Goal: Navigation & Orientation: Find specific page/section

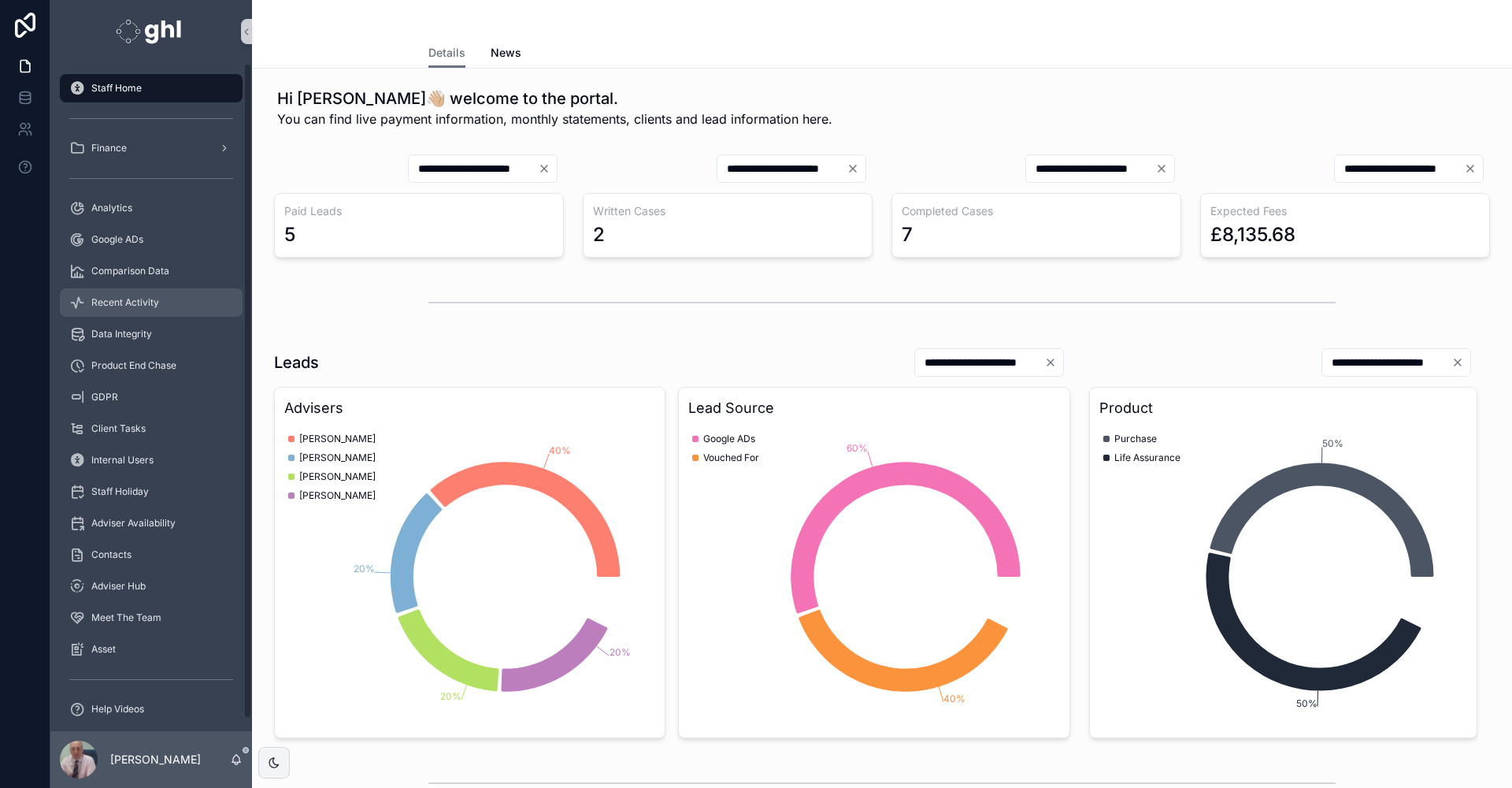
click at [129, 301] on span "Recent Activity" at bounding box center [125, 302] width 68 height 12
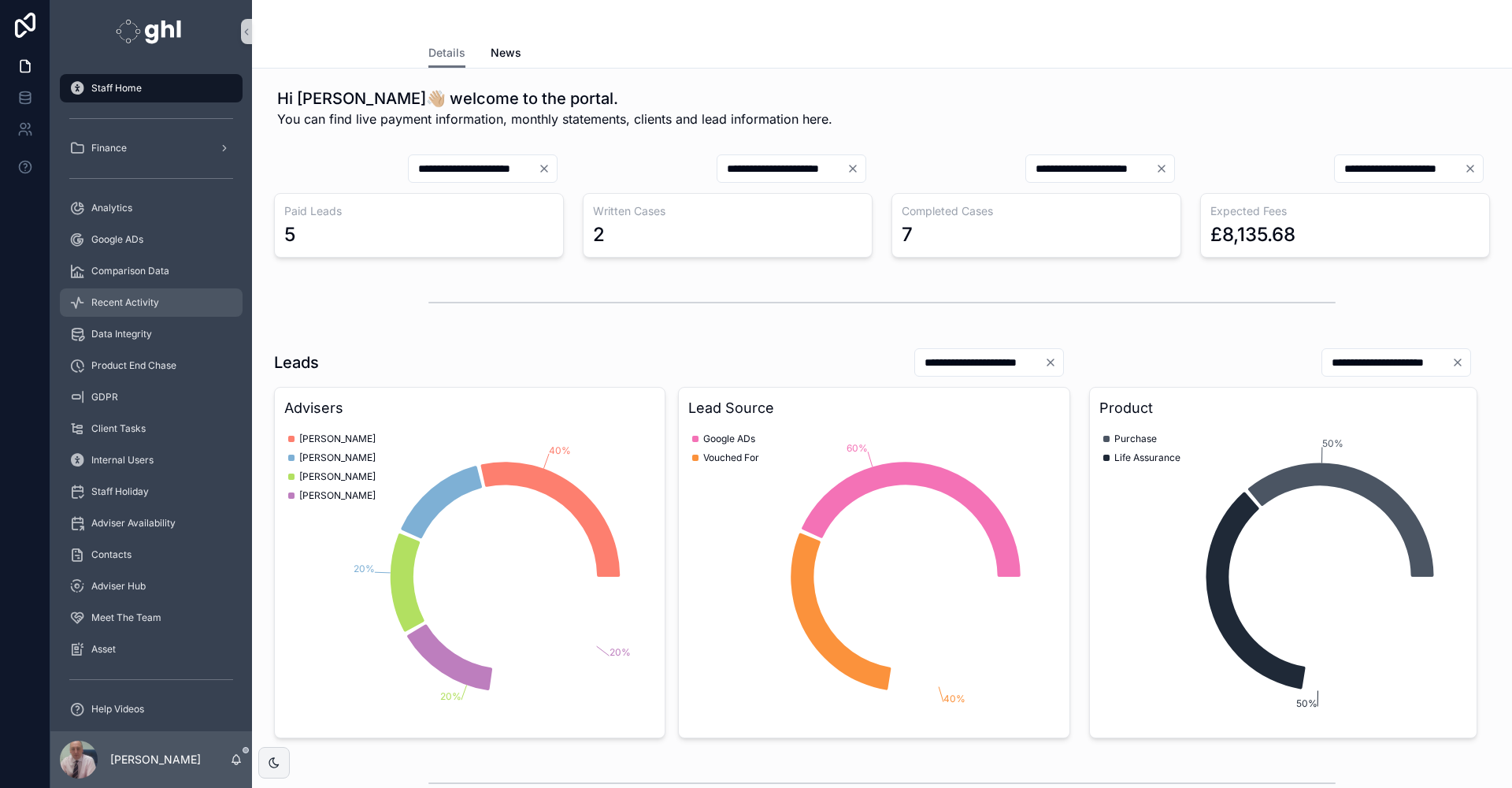
click at [117, 293] on div "Recent Activity" at bounding box center [151, 302] width 164 height 25
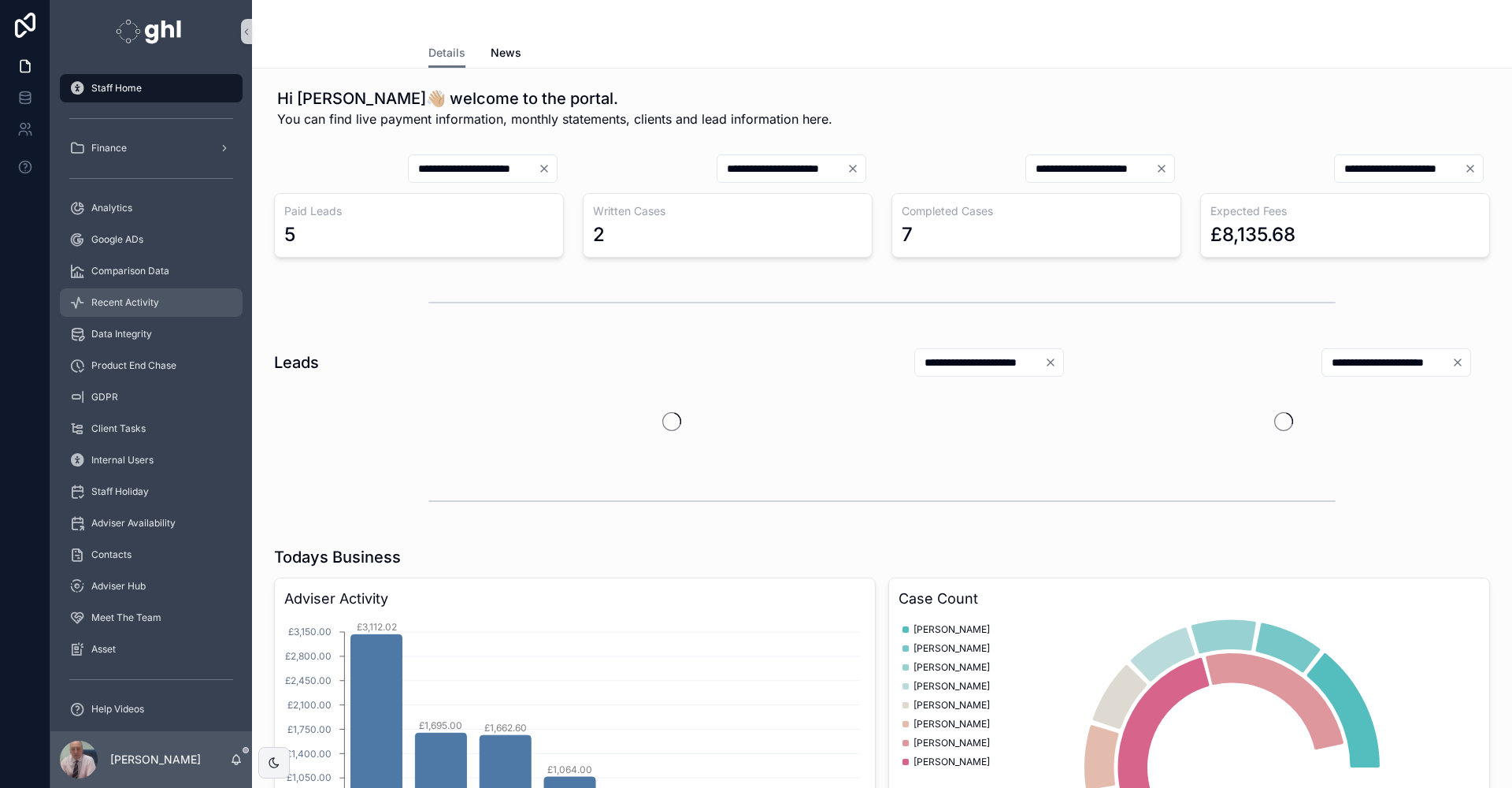
click at [125, 298] on span "Recent Activity" at bounding box center [125, 302] width 68 height 12
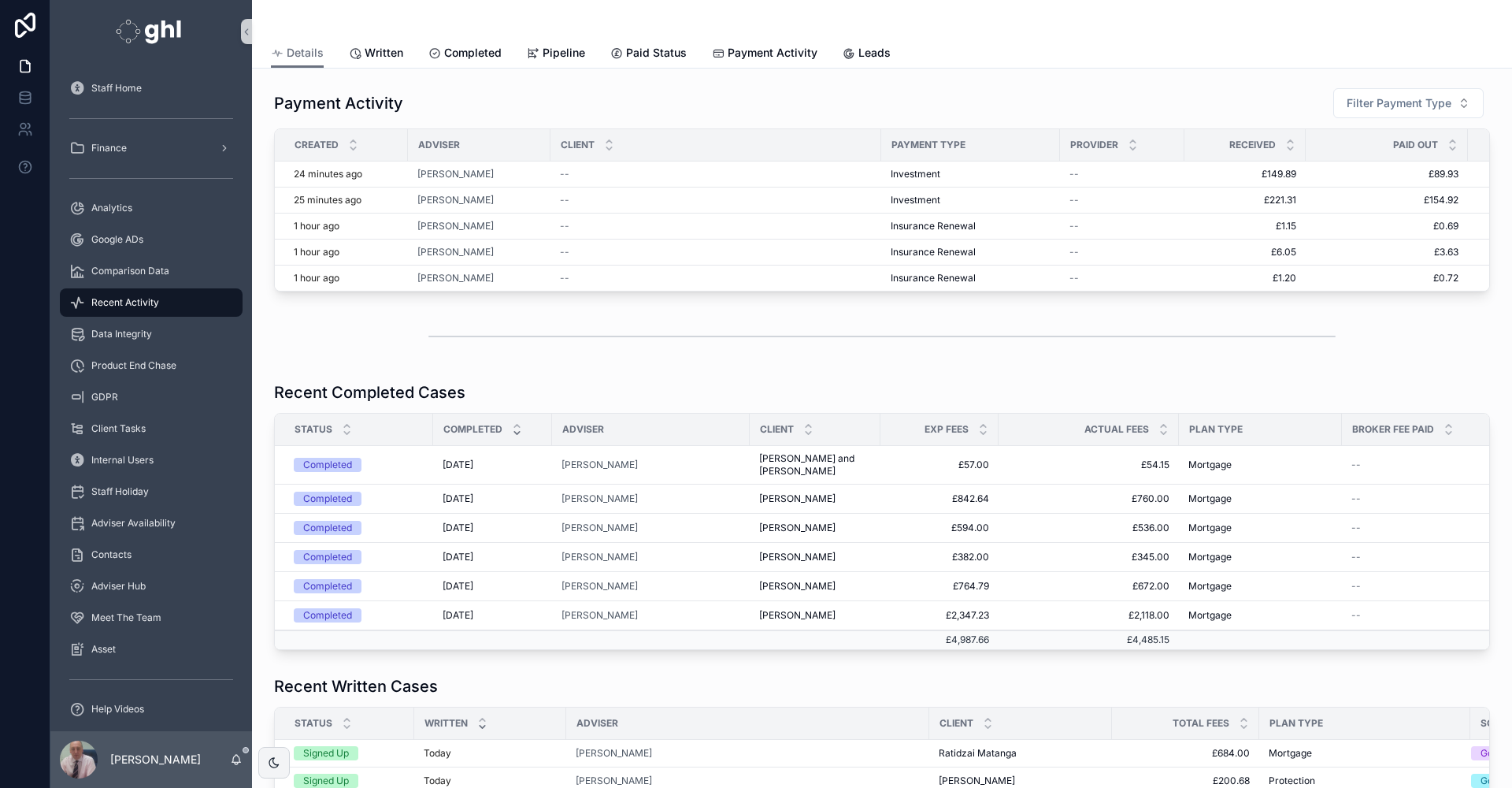
scroll to position [213, 0]
